Goal: Navigation & Orientation: Find specific page/section

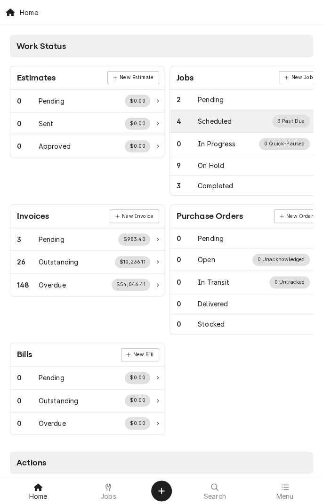
click at [225, 121] on div "Scheduled" at bounding box center [215, 121] width 34 height 10
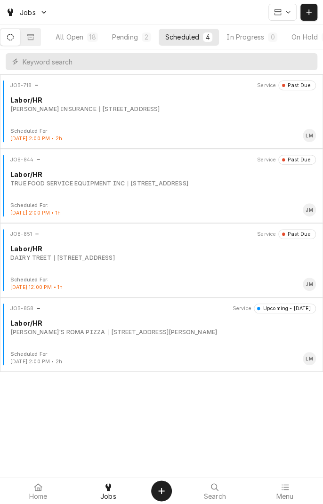
click at [187, 264] on div "JOB-851 Service Past Due Labor/HR DAIRY TREET 1604 Houston Hwy, Victoria, TX 77…" at bounding box center [161, 252] width 315 height 47
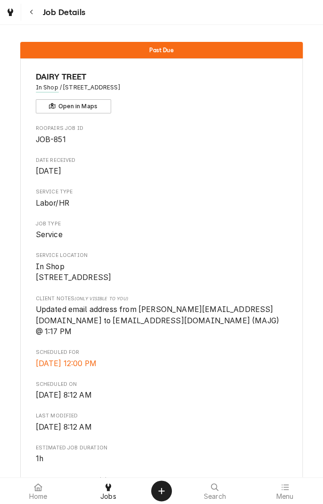
click at [36, 16] on div "Navigate back" at bounding box center [31, 12] width 9 height 9
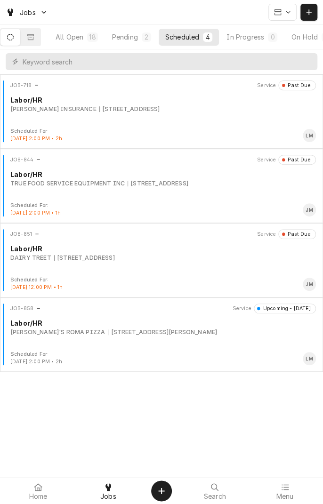
click at [208, 341] on div "JOB-858 Service Upcoming - [DATE] Labor/HR [PERSON_NAME]'S ROMA PIZZA [STREET_A…" at bounding box center [161, 327] width 315 height 47
